Goal: Navigation & Orientation: Find specific page/section

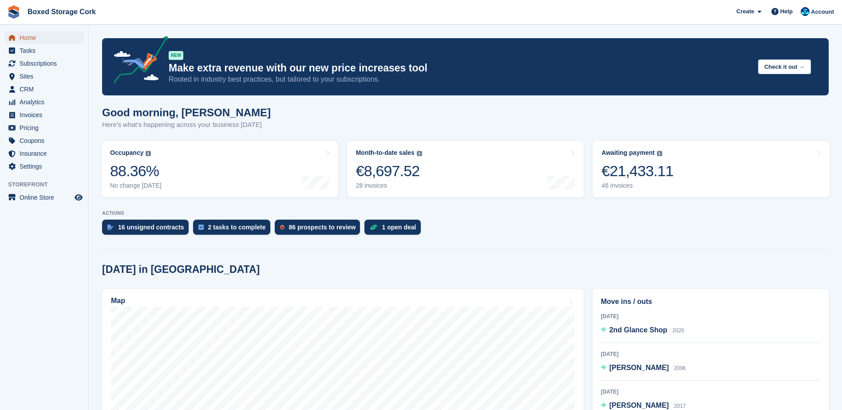
click at [30, 39] on span "Home" at bounding box center [46, 38] width 53 height 12
click at [642, 170] on div "€20,697.12" at bounding box center [637, 171] width 72 height 18
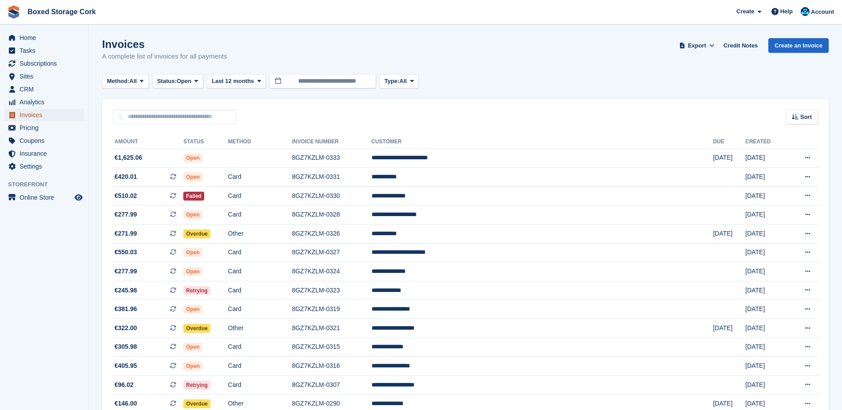
click at [33, 117] on span "Invoices" at bounding box center [46, 115] width 53 height 12
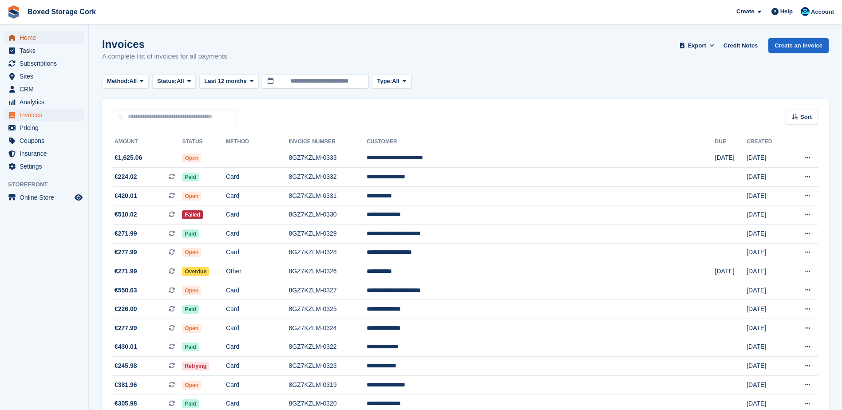
click at [30, 39] on span "Home" at bounding box center [46, 38] width 53 height 12
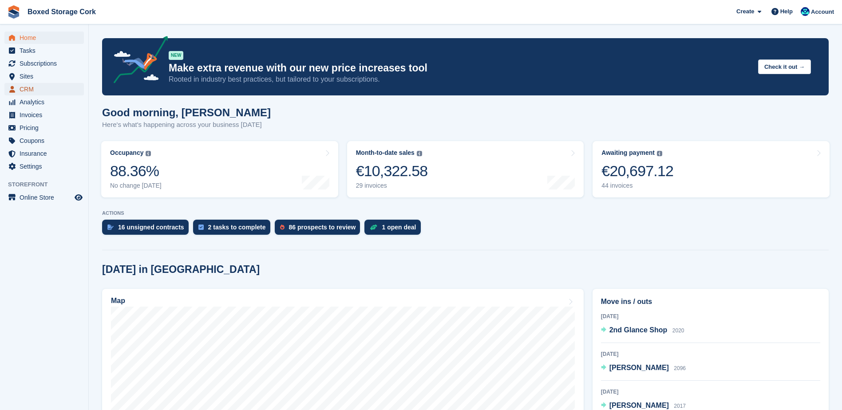
click at [30, 88] on span "CRM" at bounding box center [46, 89] width 53 height 12
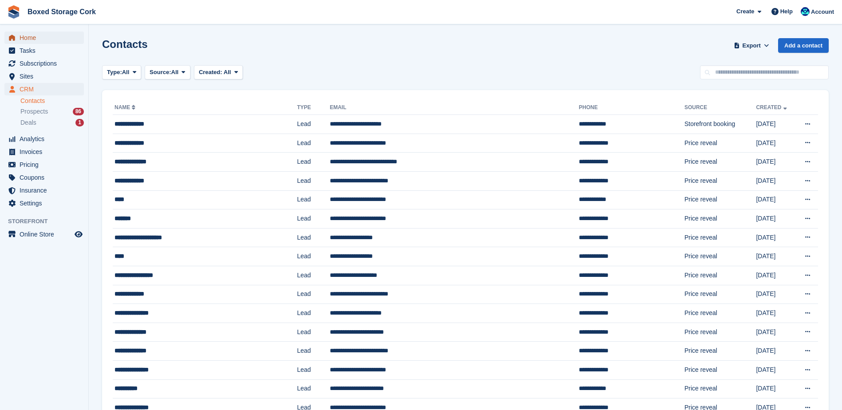
click at [31, 37] on span "Home" at bounding box center [46, 38] width 53 height 12
